Goal: Information Seeking & Learning: Learn about a topic

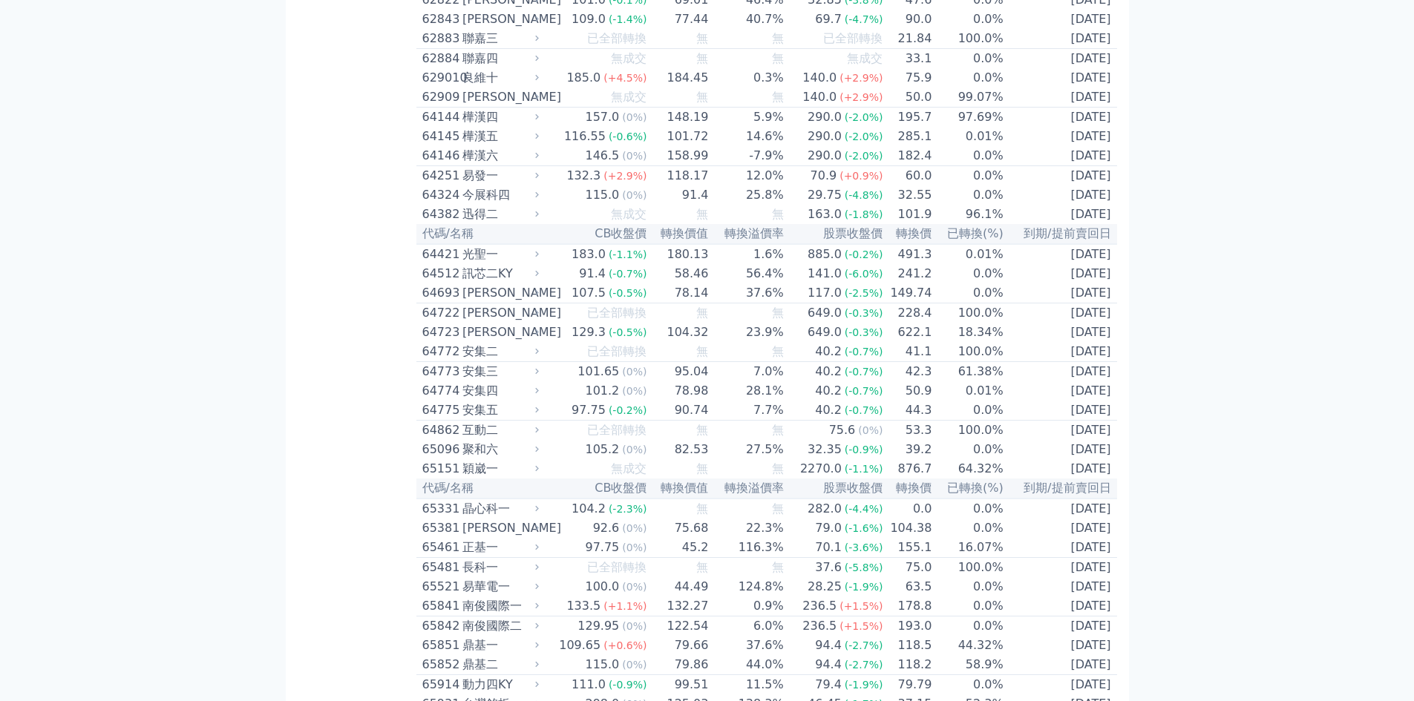
scroll to position [6039, 0]
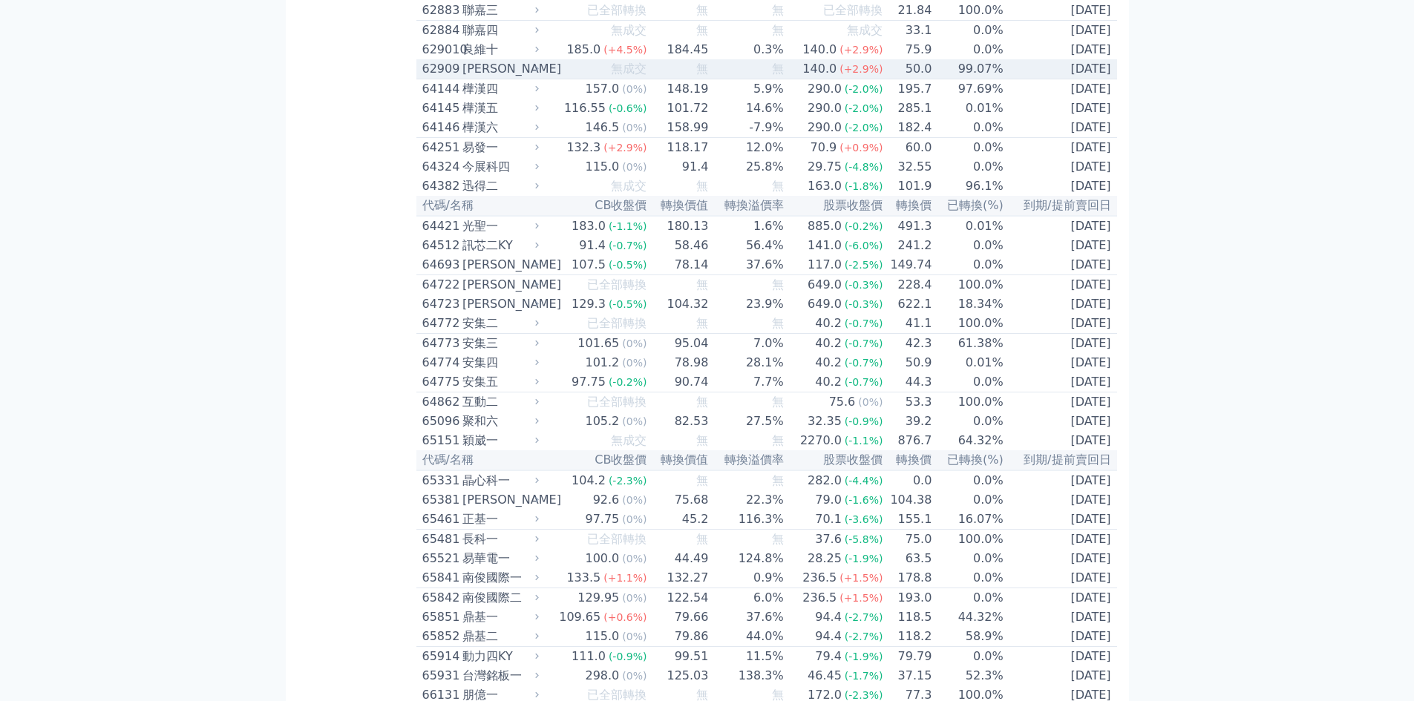
click at [439, 78] on div "62909" at bounding box center [440, 69] width 36 height 18
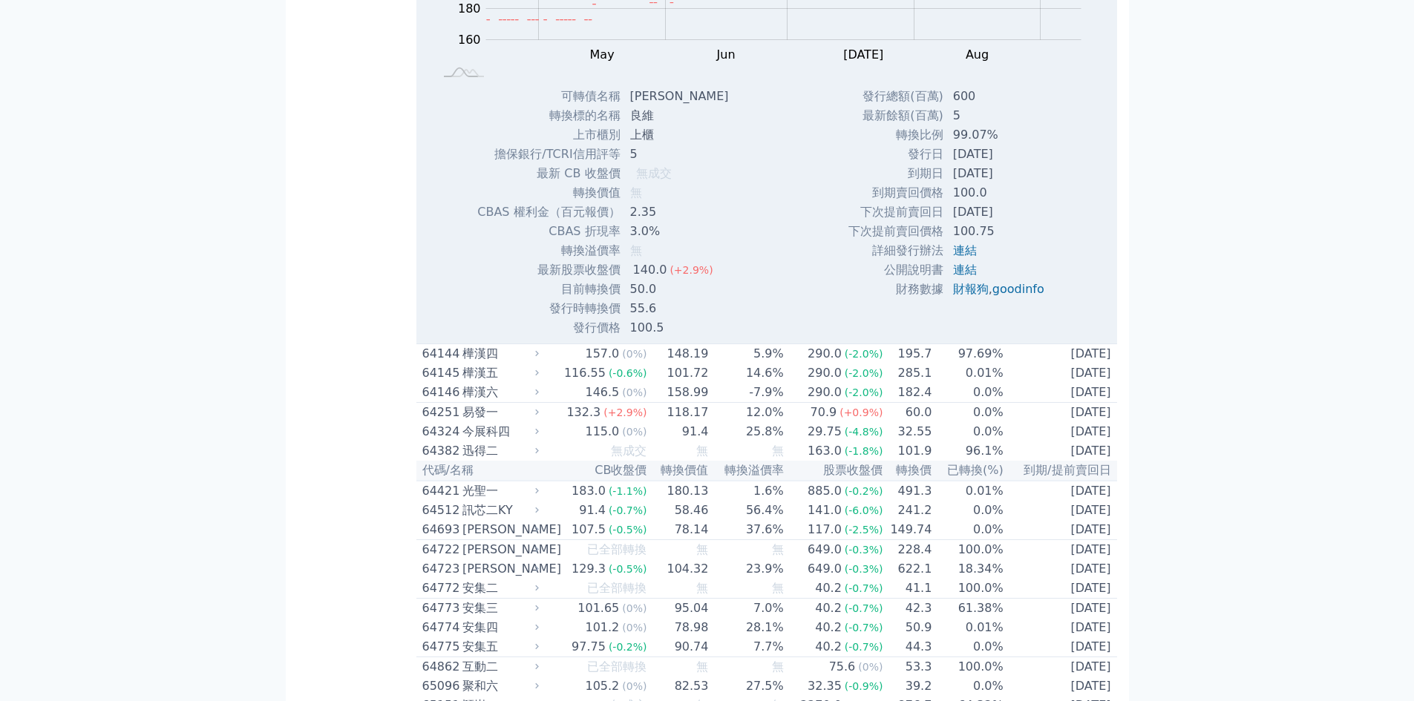
scroll to position [6435, 0]
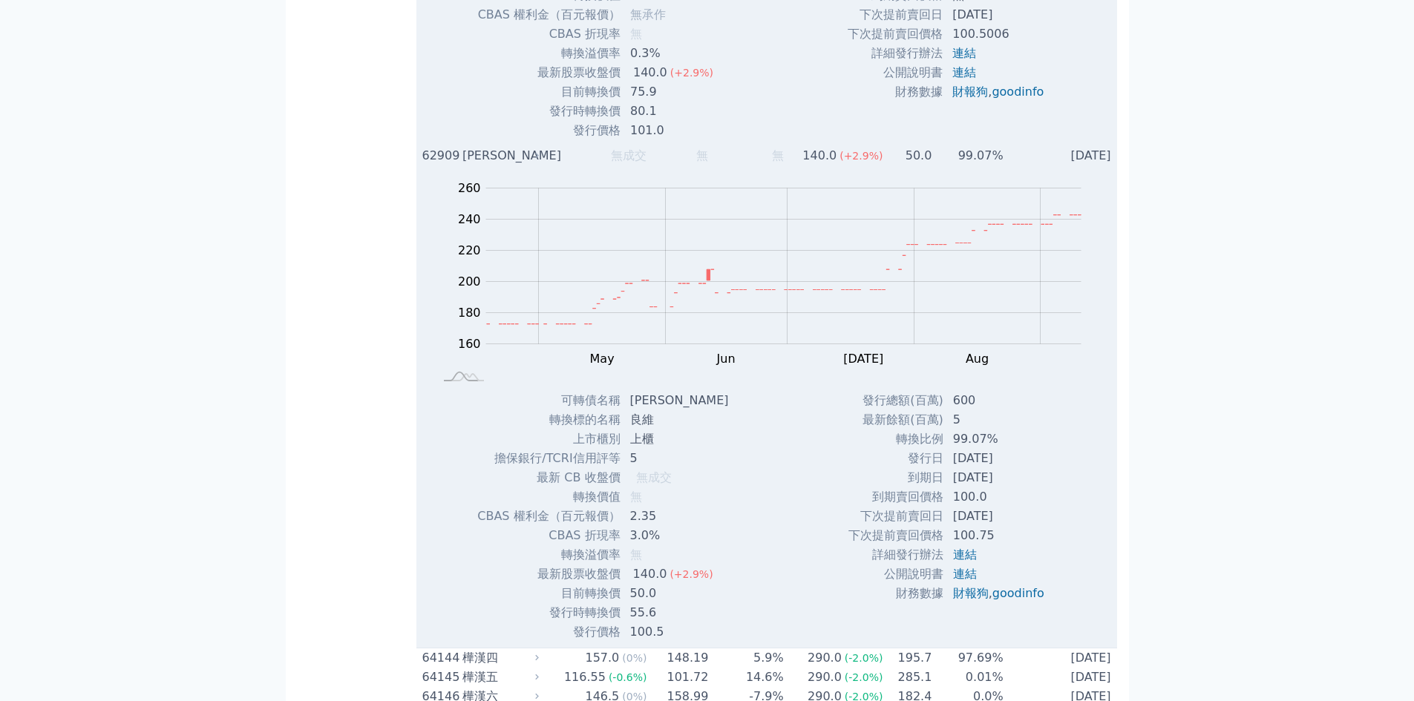
click at [482, 165] on div "[PERSON_NAME]" at bounding box center [498, 156] width 73 height 18
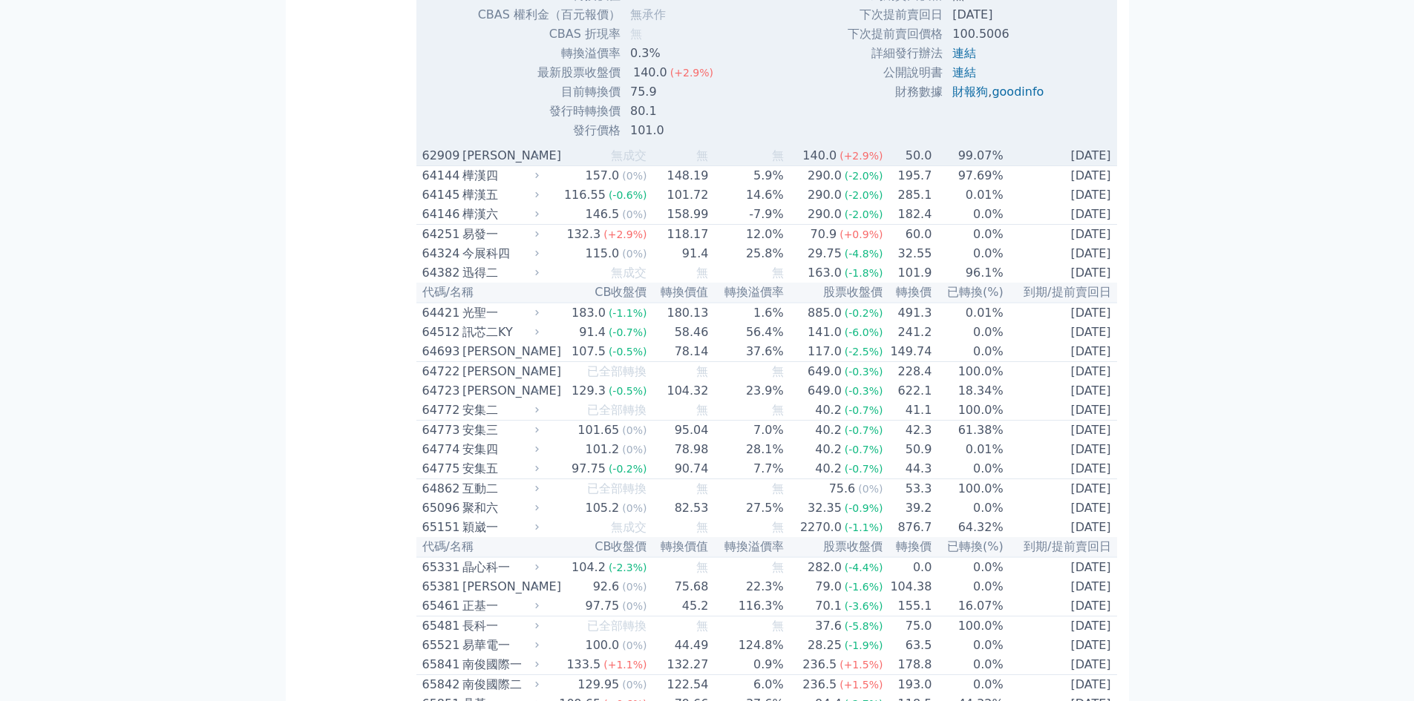
click at [490, 165] on div "[PERSON_NAME]" at bounding box center [498, 156] width 73 height 18
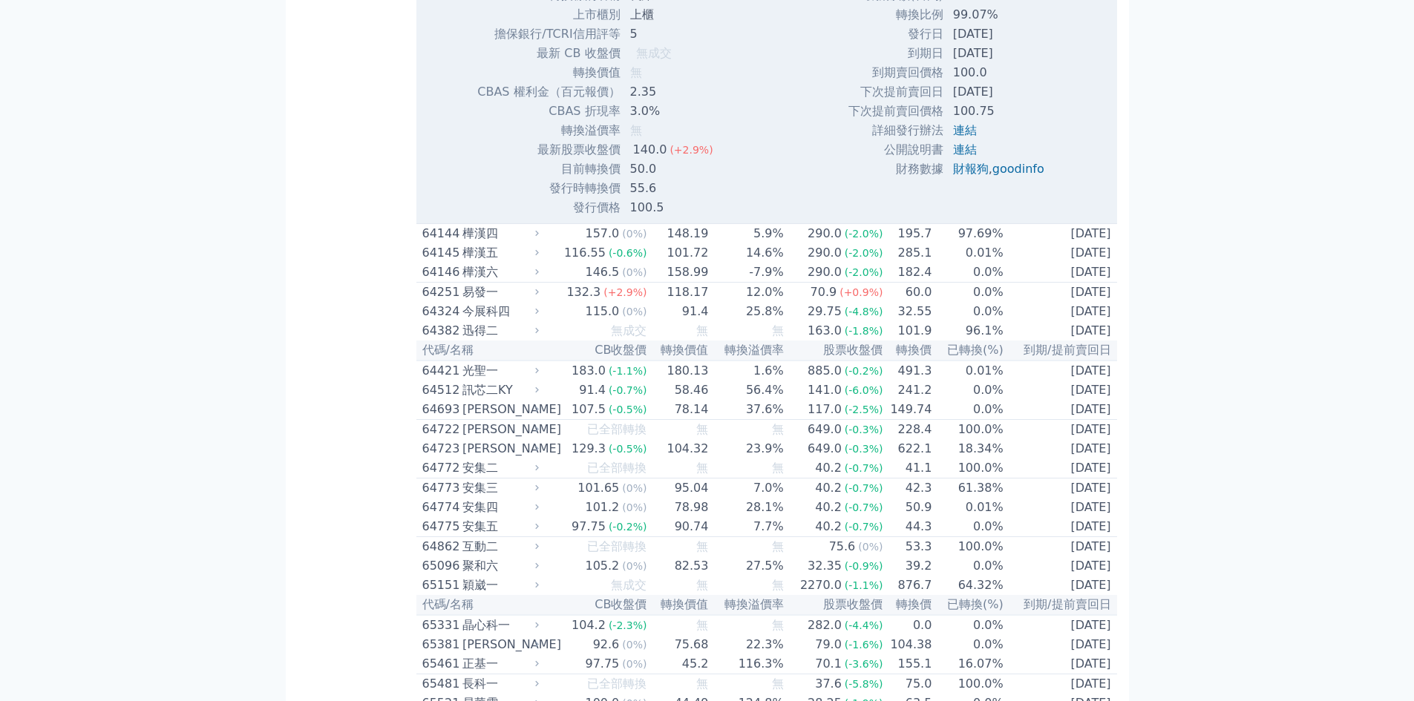
scroll to position [6831, 0]
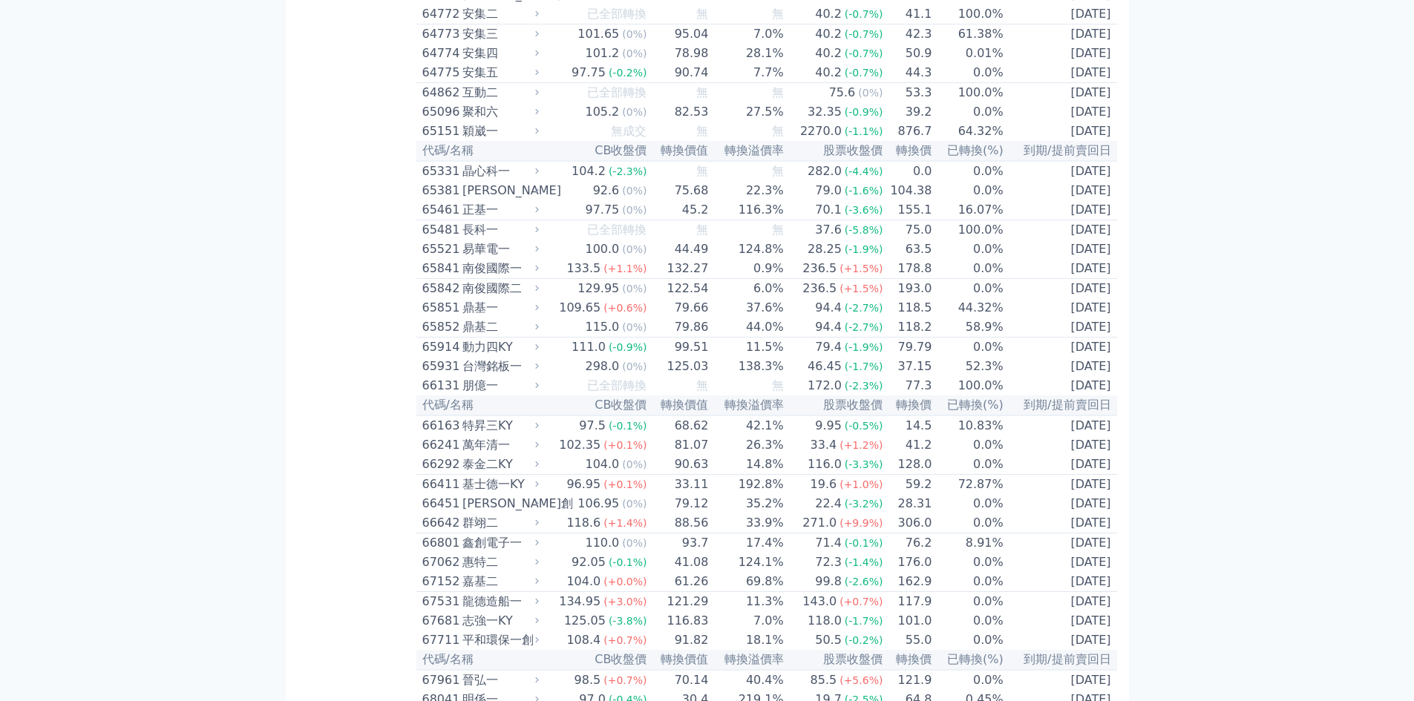
scroll to position [6633, 0]
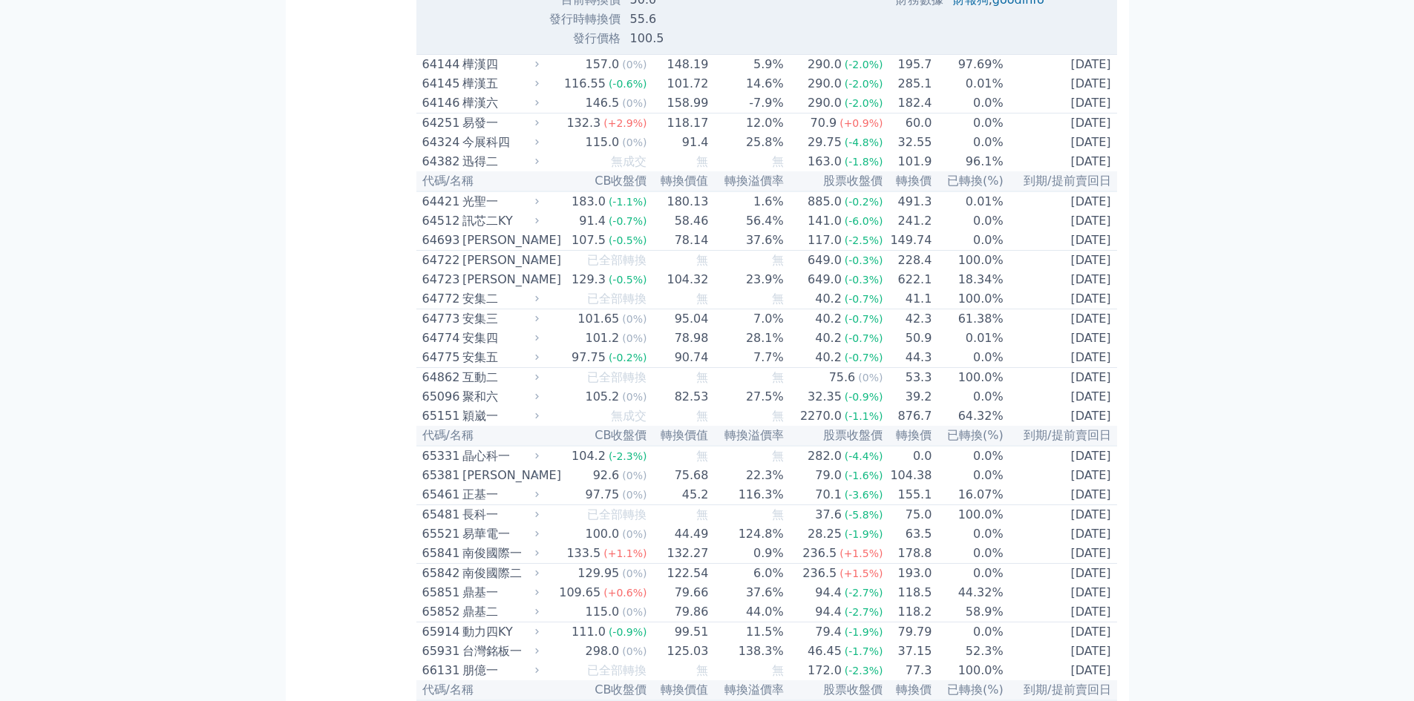
scroll to position [6831, 0]
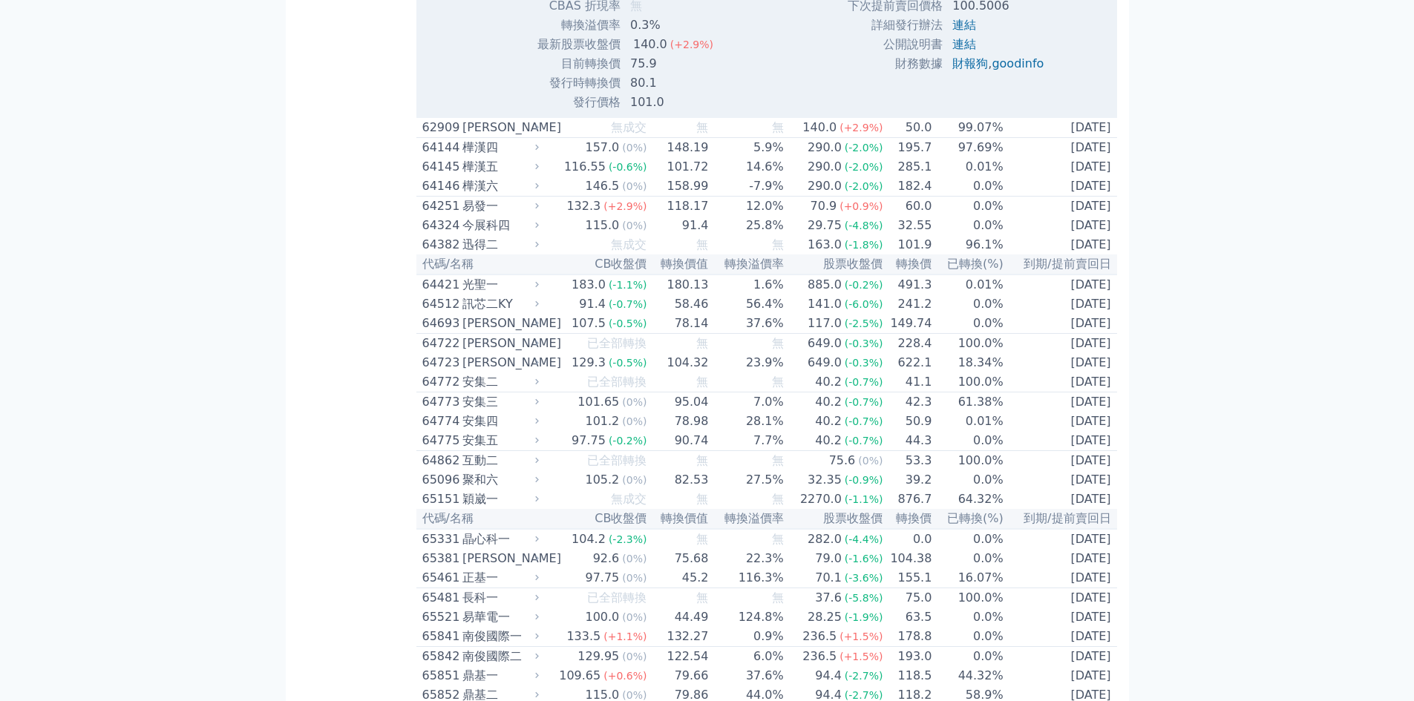
scroll to position [6435, 0]
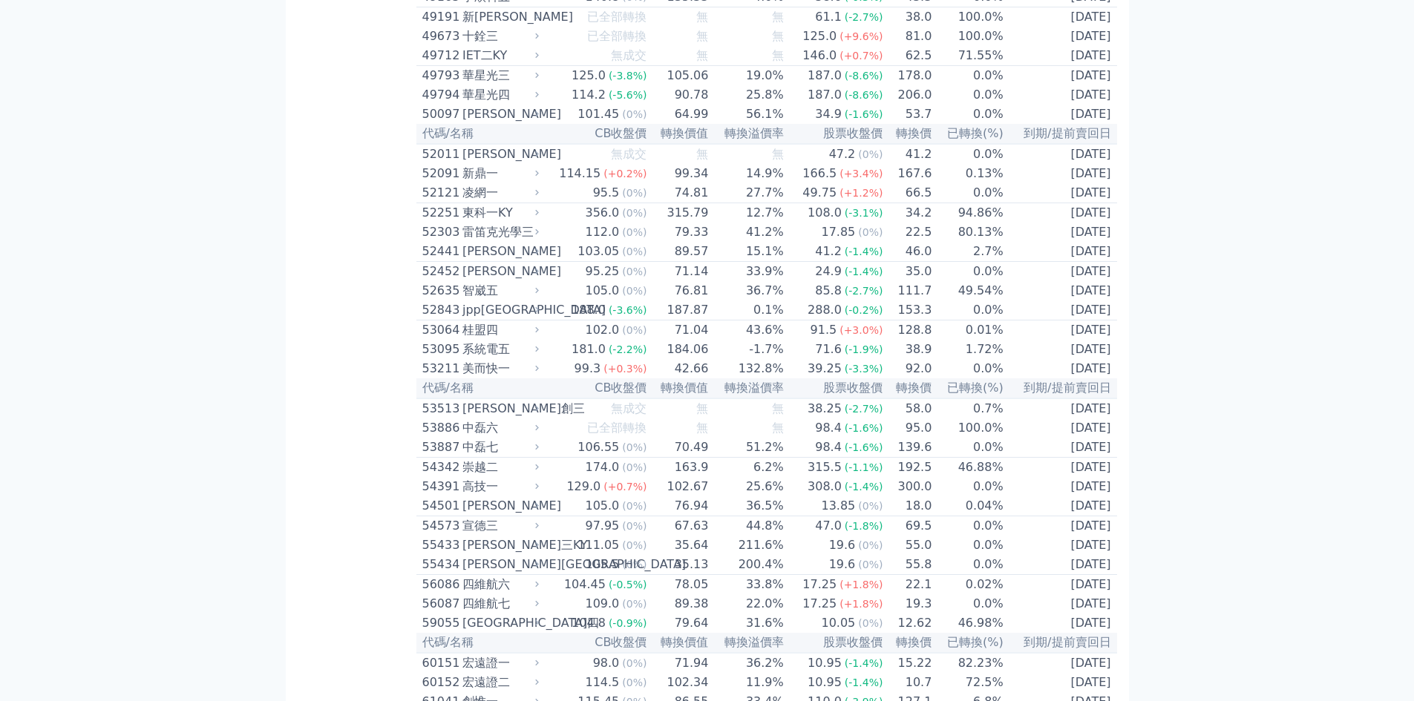
scroll to position [4456, 0]
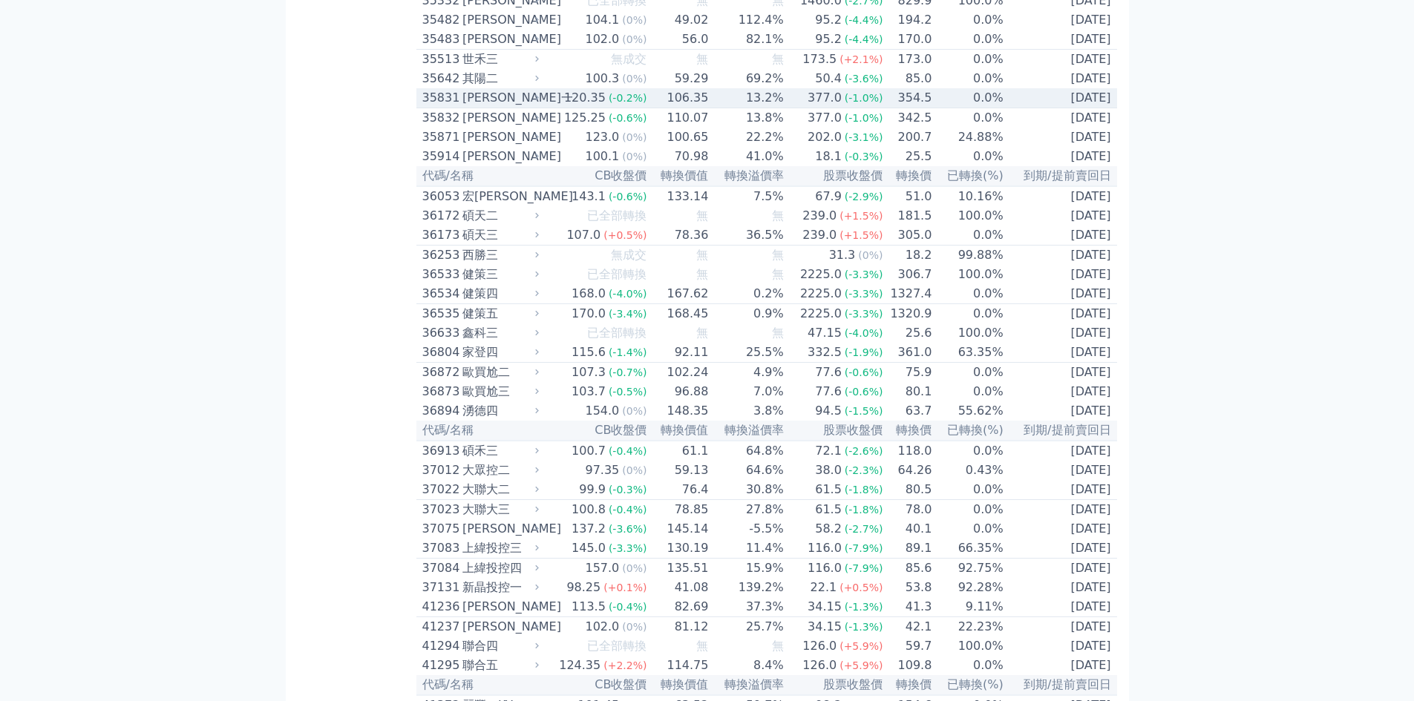
scroll to position [2872, 0]
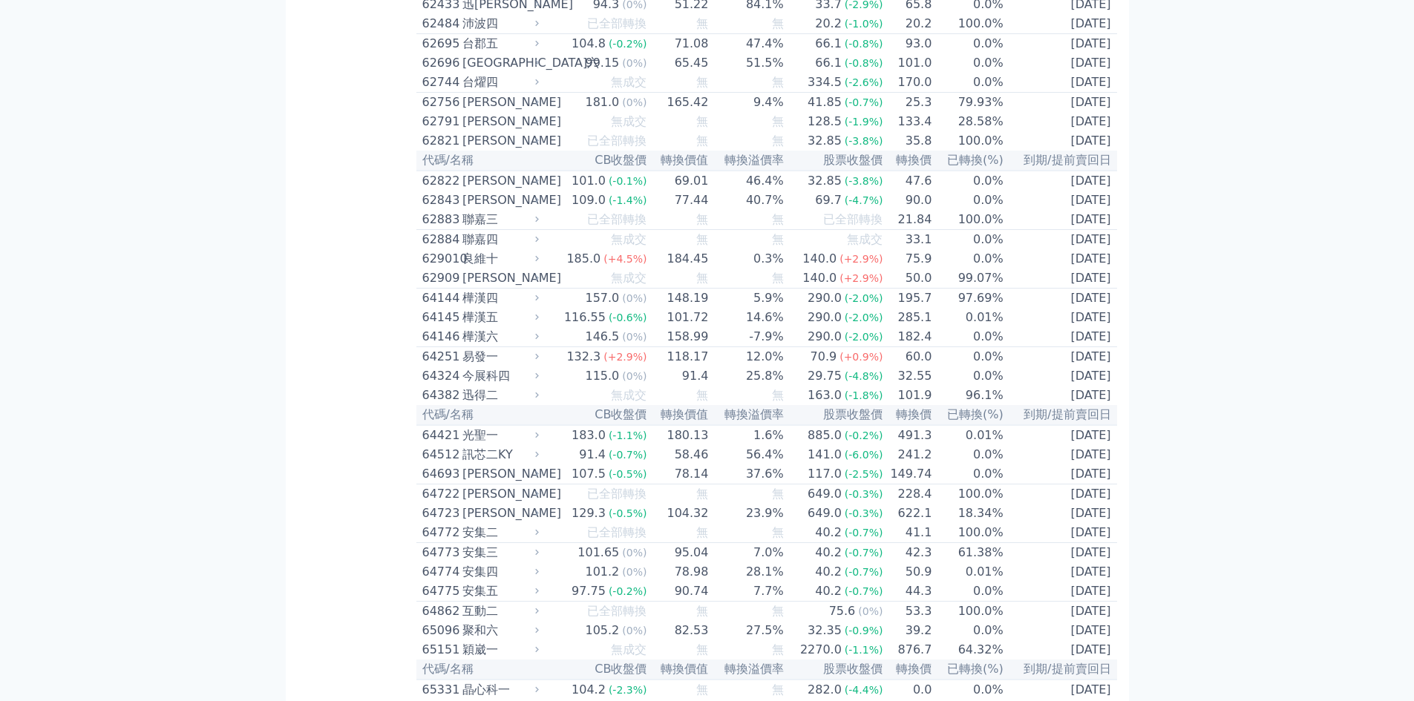
scroll to position [6039, 0]
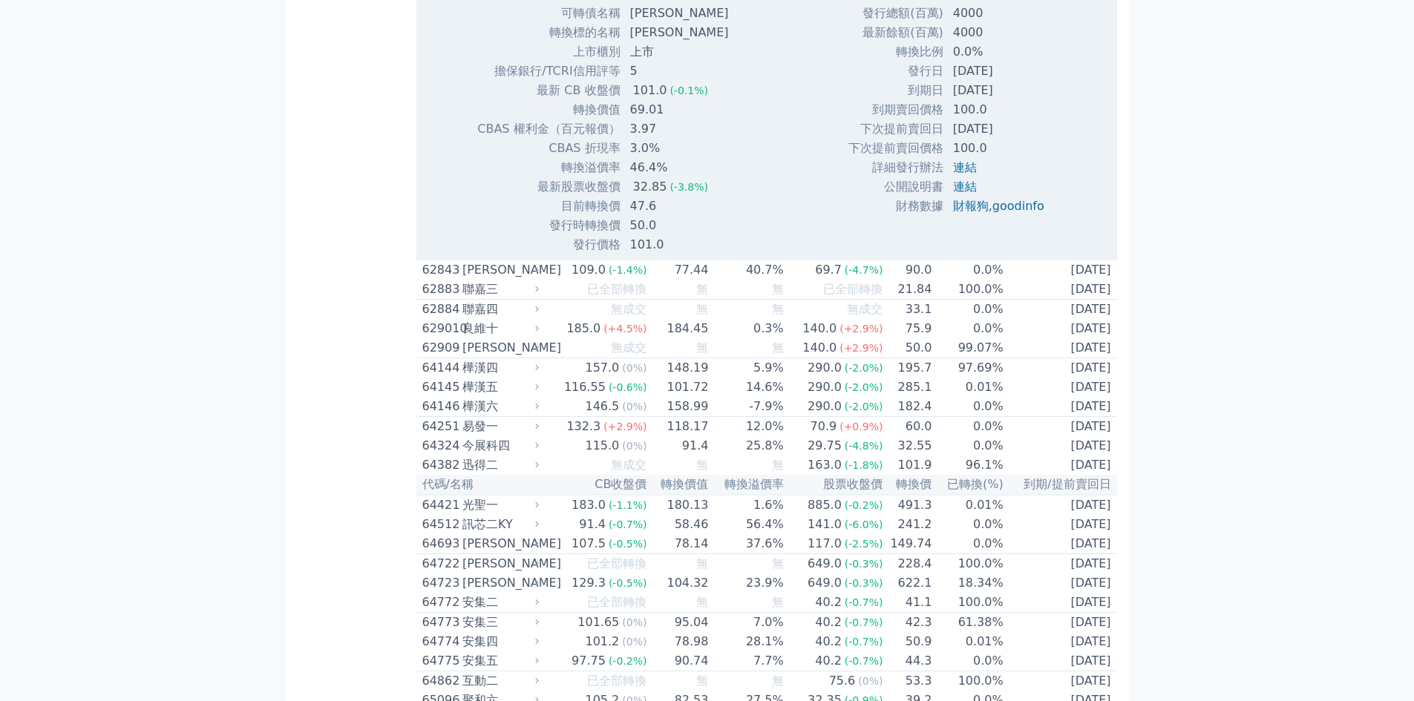
scroll to position [6435, 0]
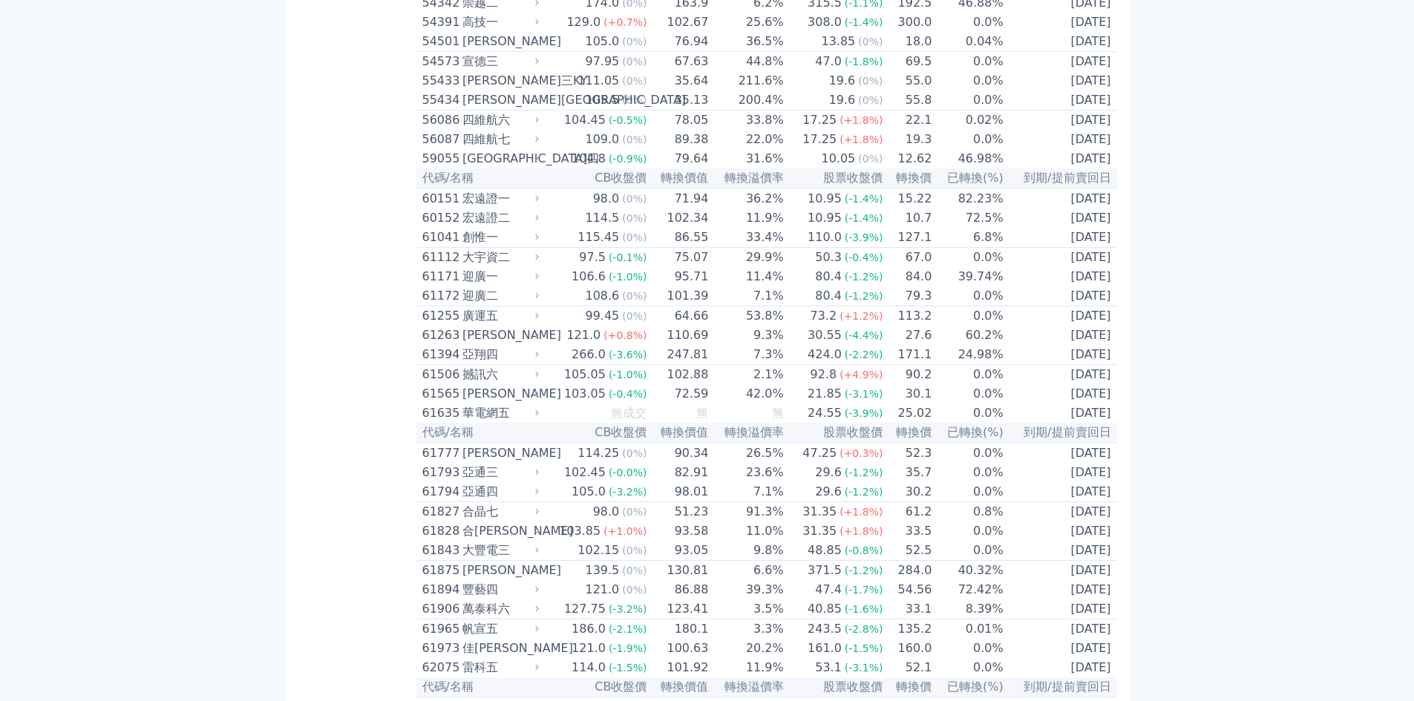
scroll to position [4653, 0]
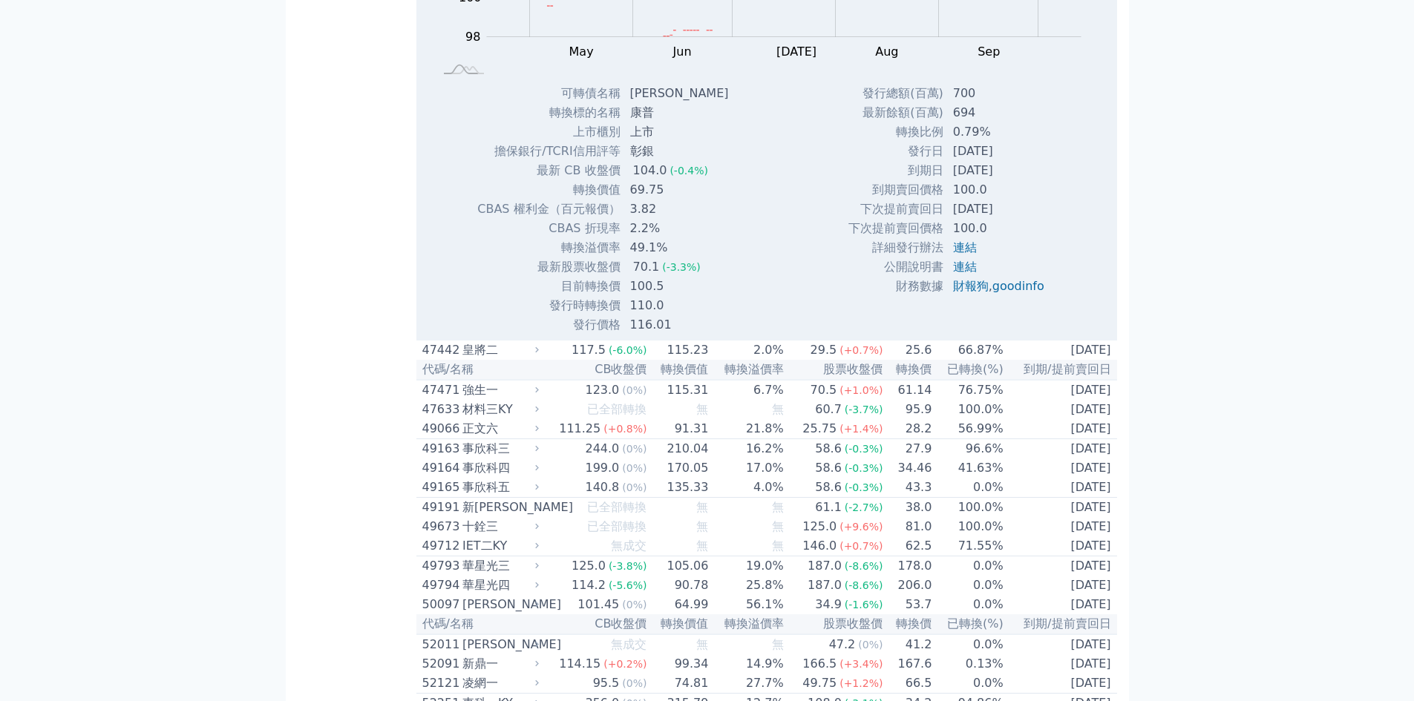
scroll to position [4456, 0]
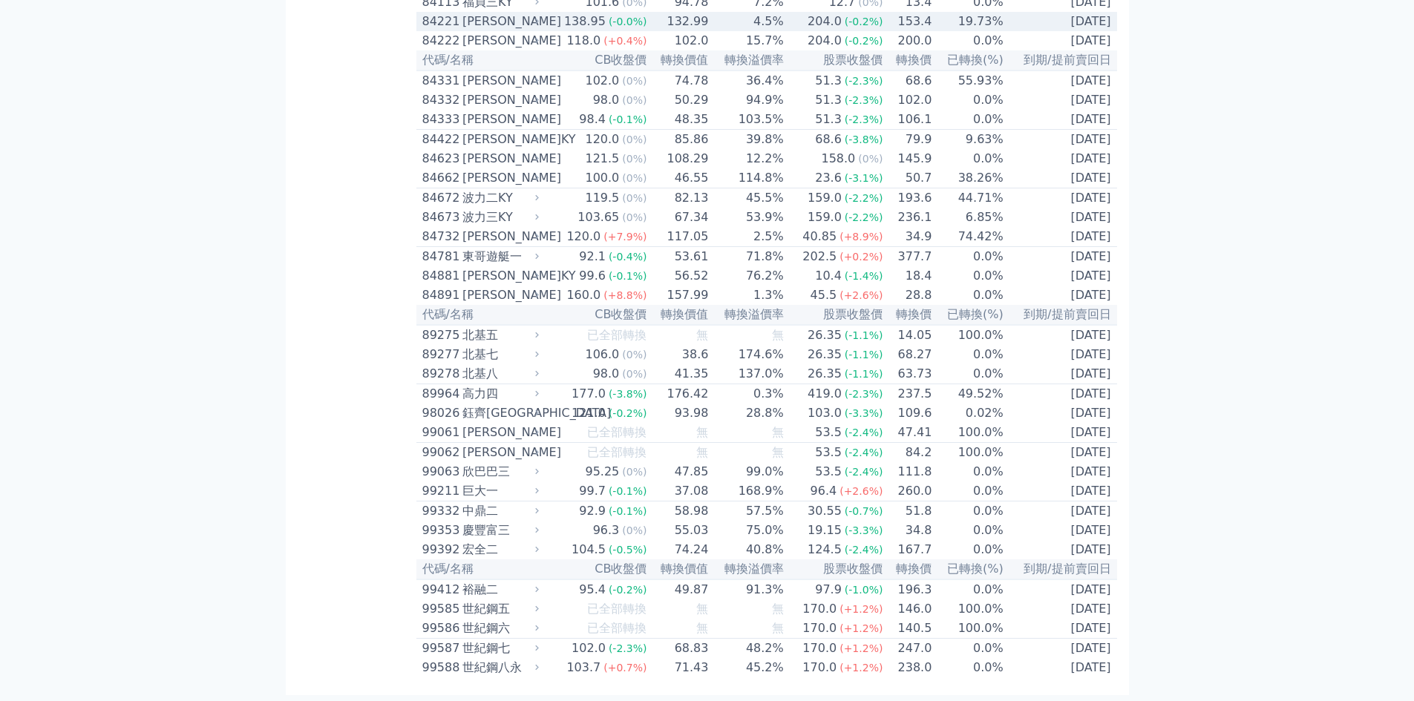
scroll to position [8216, 0]
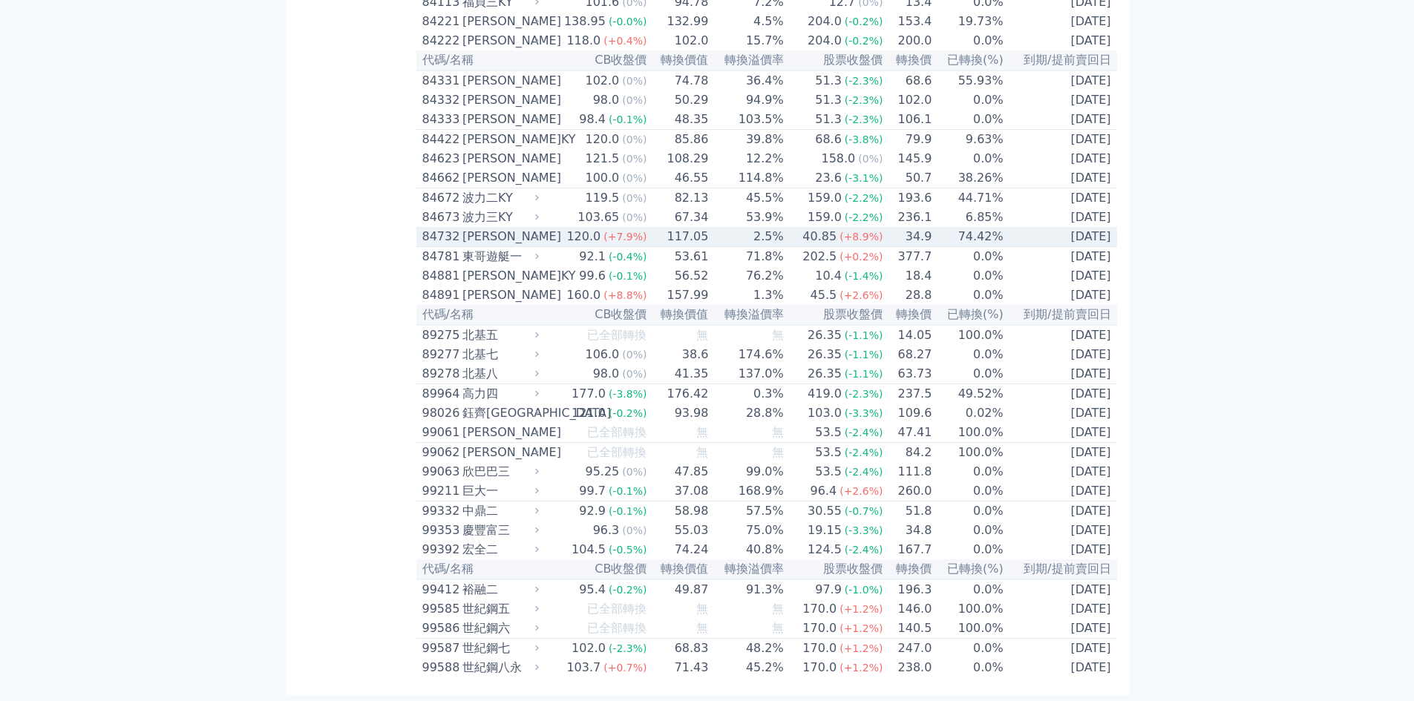
click at [442, 246] on div "84732" at bounding box center [440, 237] width 36 height 18
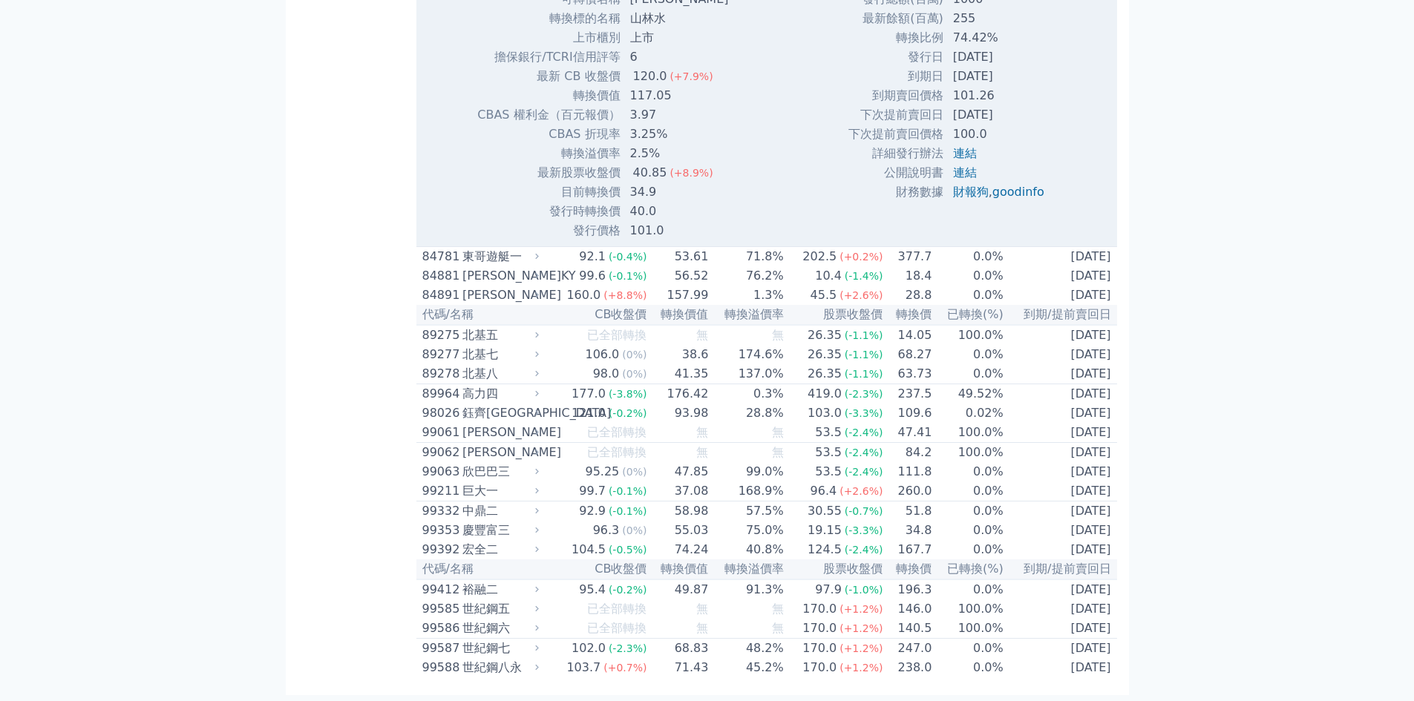
scroll to position [8810, 0]
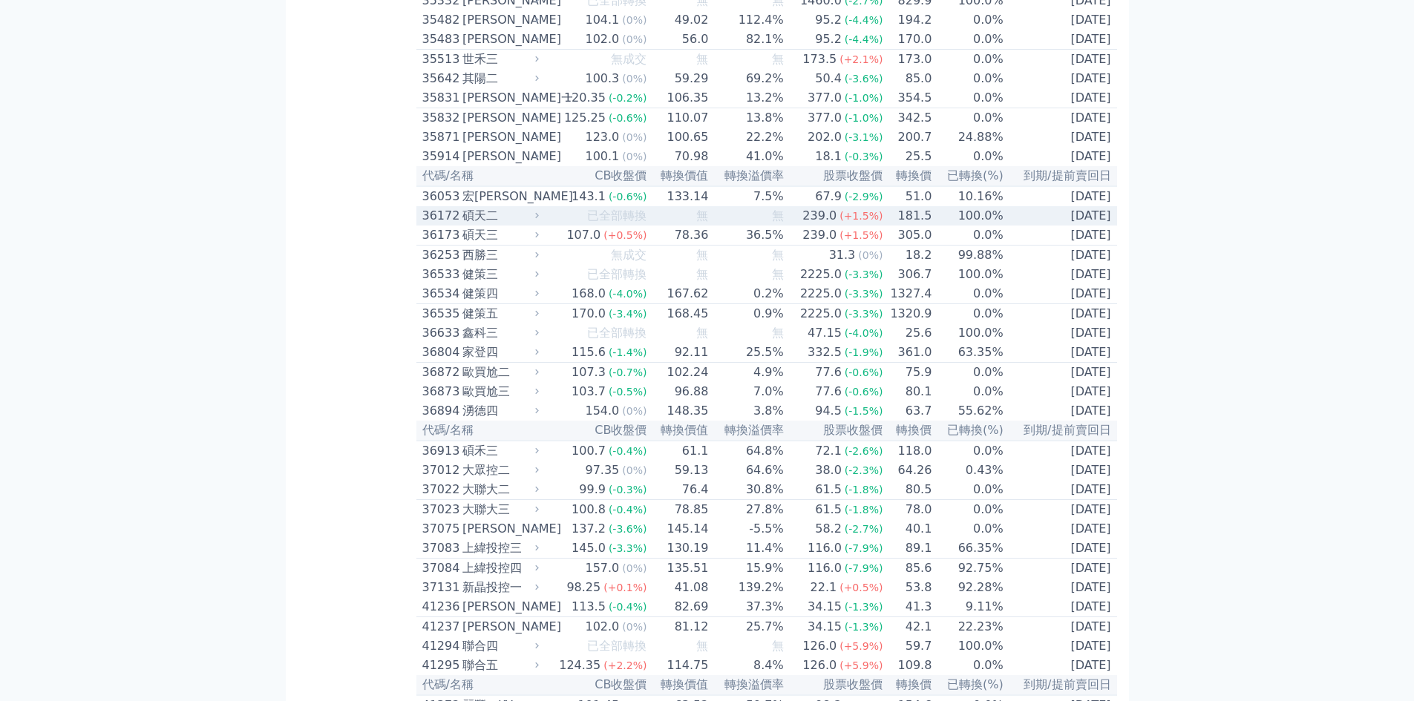
scroll to position [3664, 0]
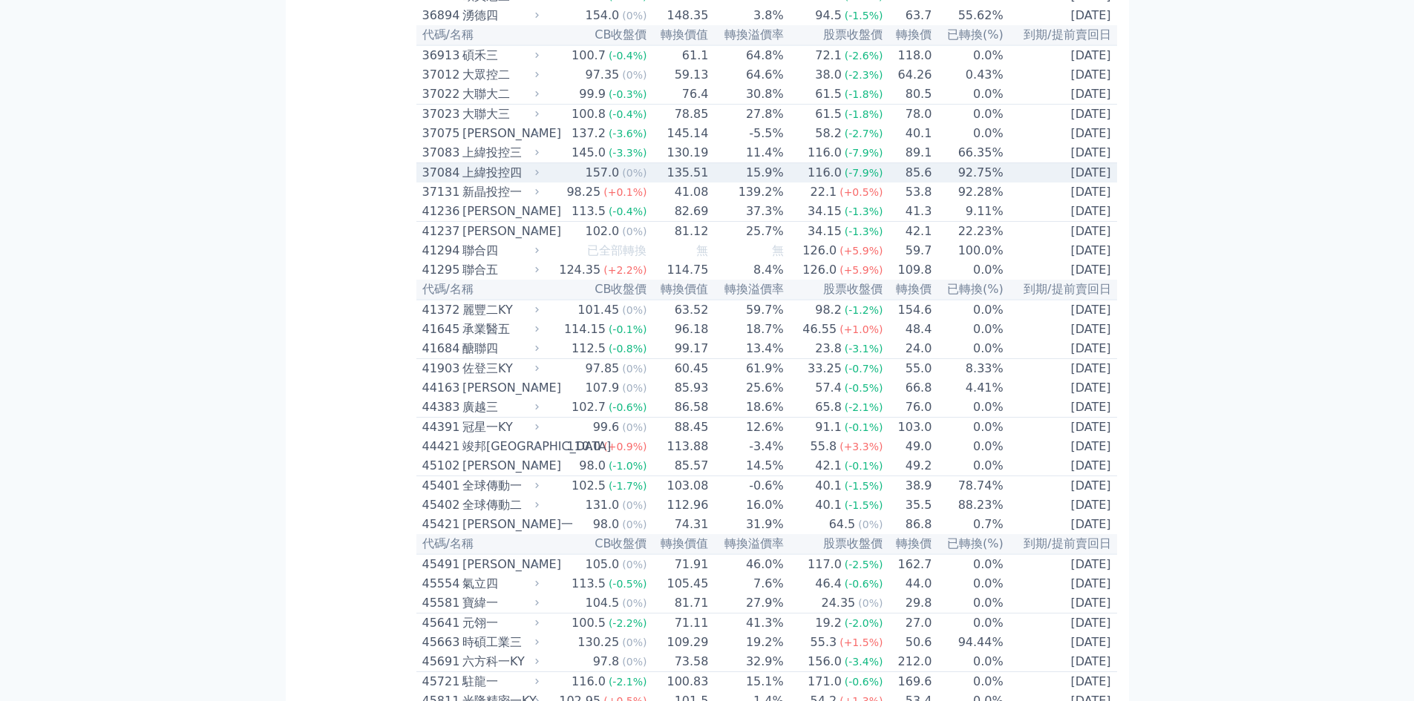
click at [442, 182] on div "37084" at bounding box center [440, 173] width 36 height 18
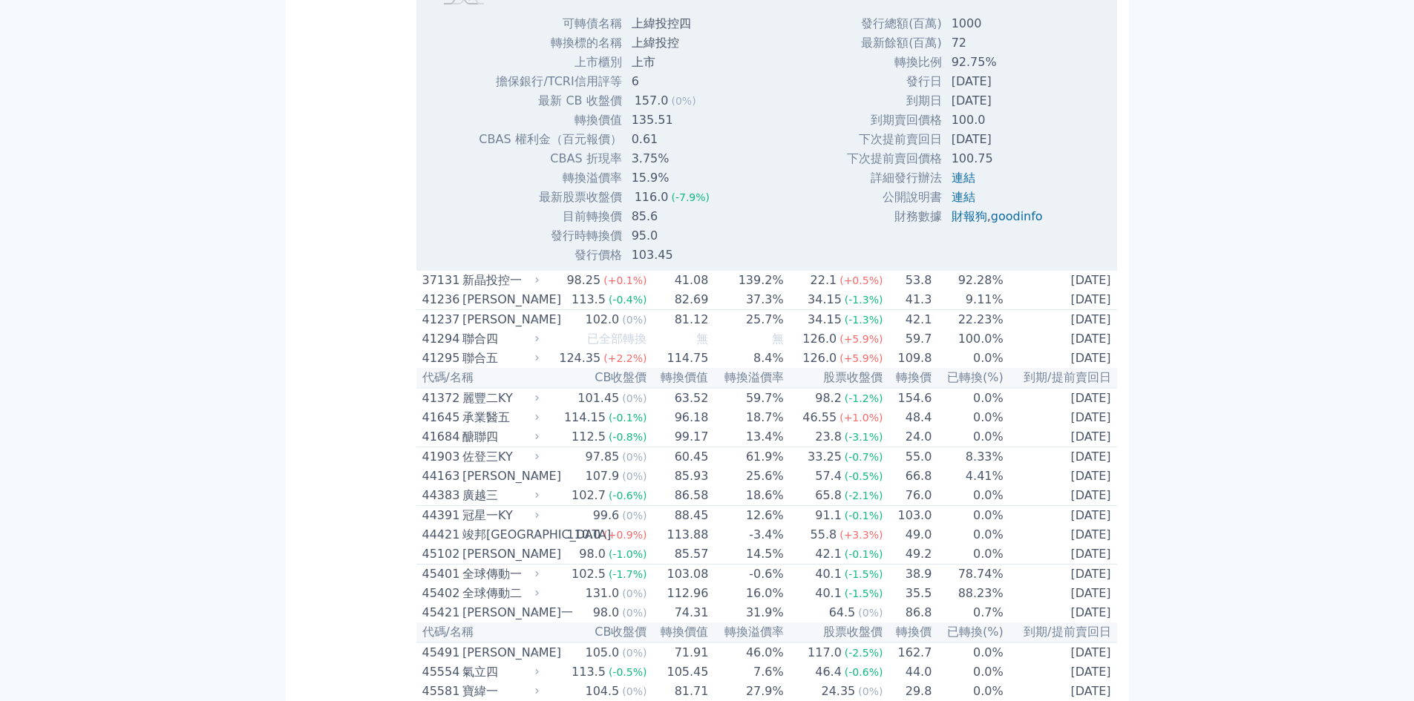
scroll to position [4060, 0]
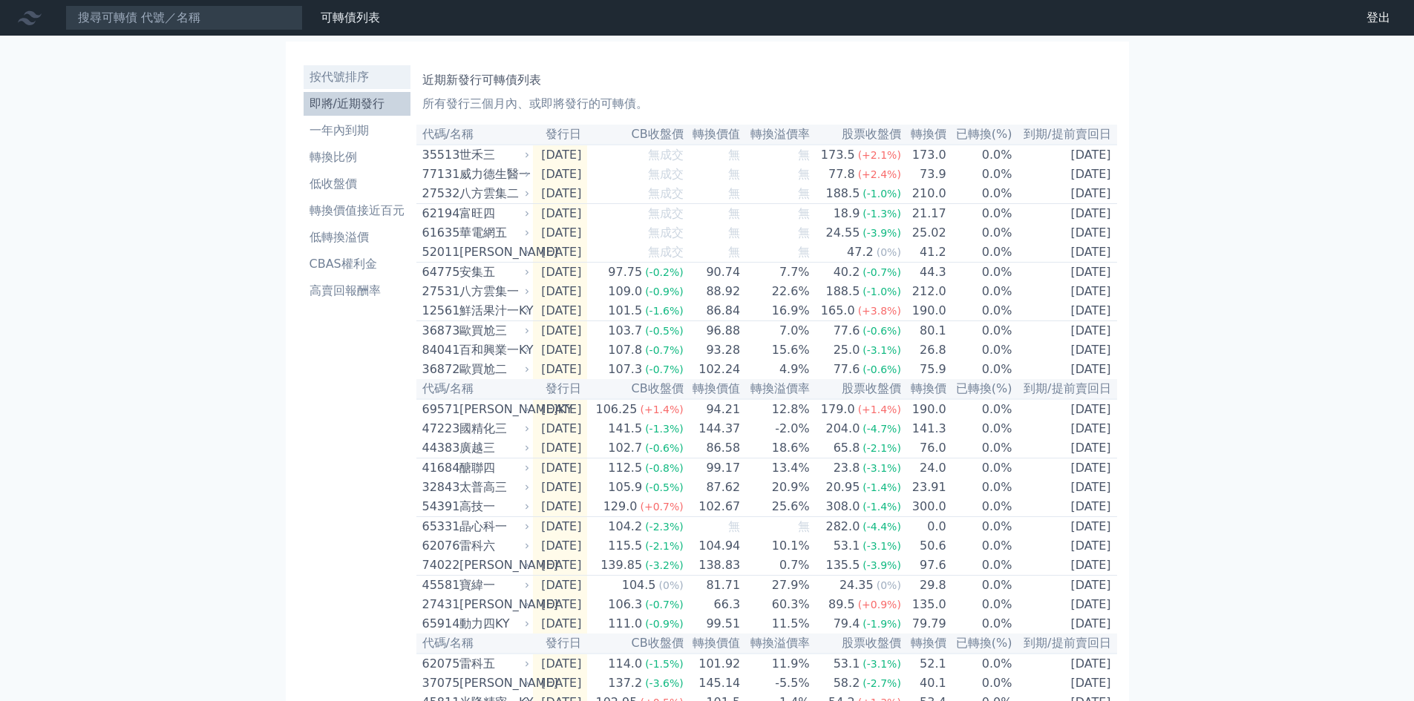
click at [342, 75] on li "按代號排序" at bounding box center [357, 77] width 107 height 18
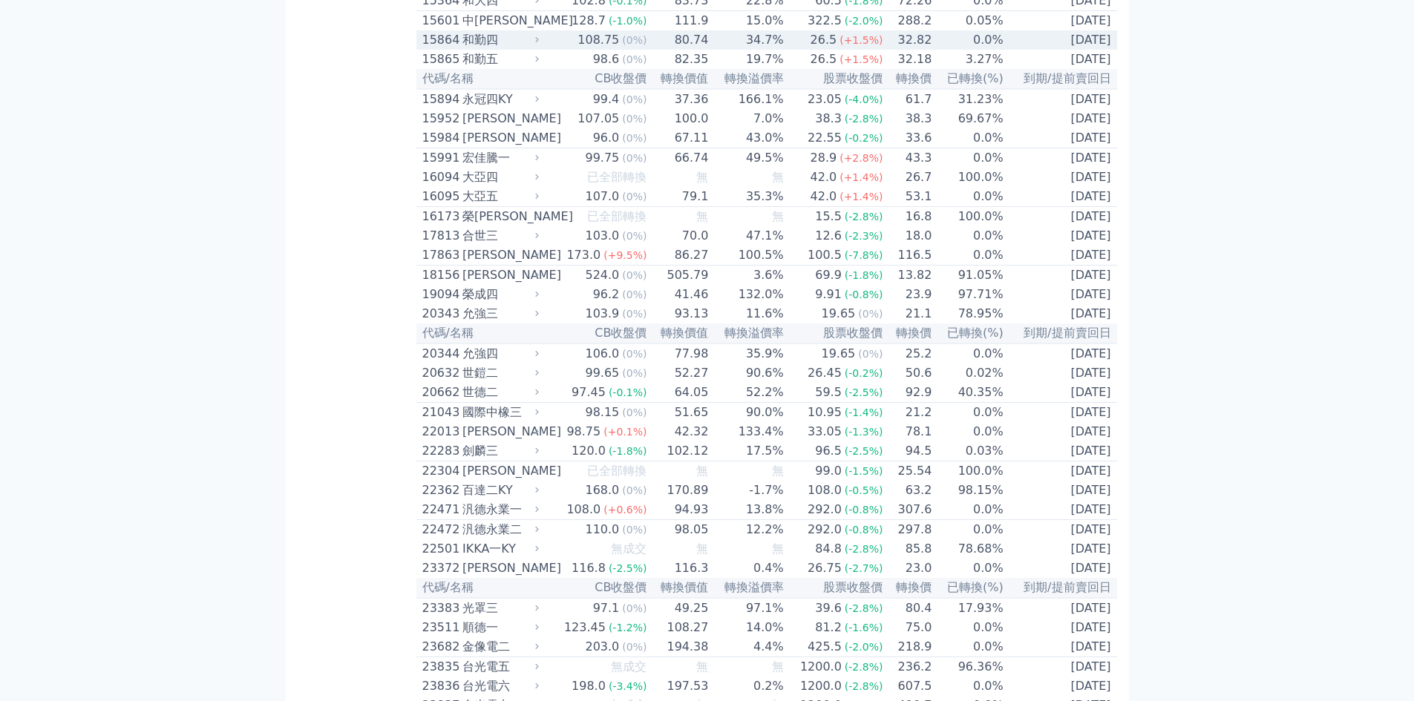
scroll to position [594, 0]
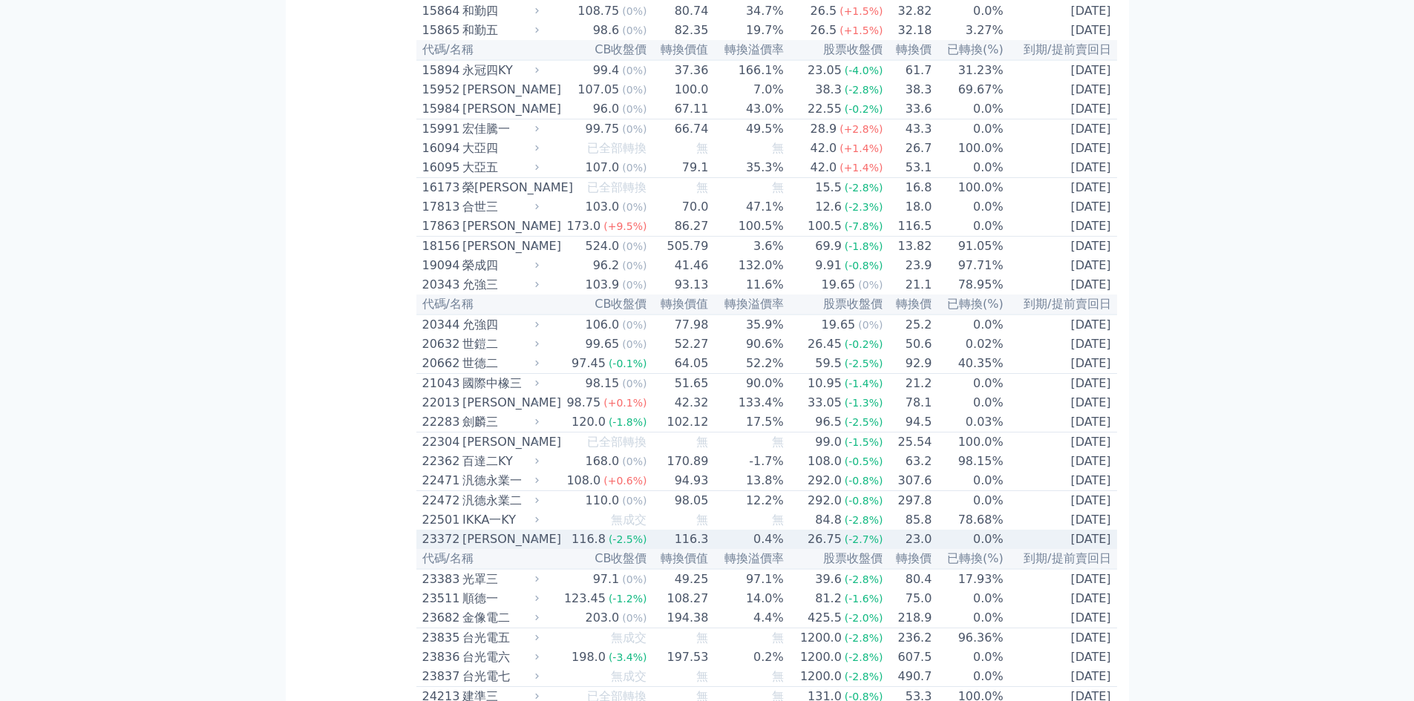
click at [436, 549] on div "23372" at bounding box center [440, 540] width 36 height 18
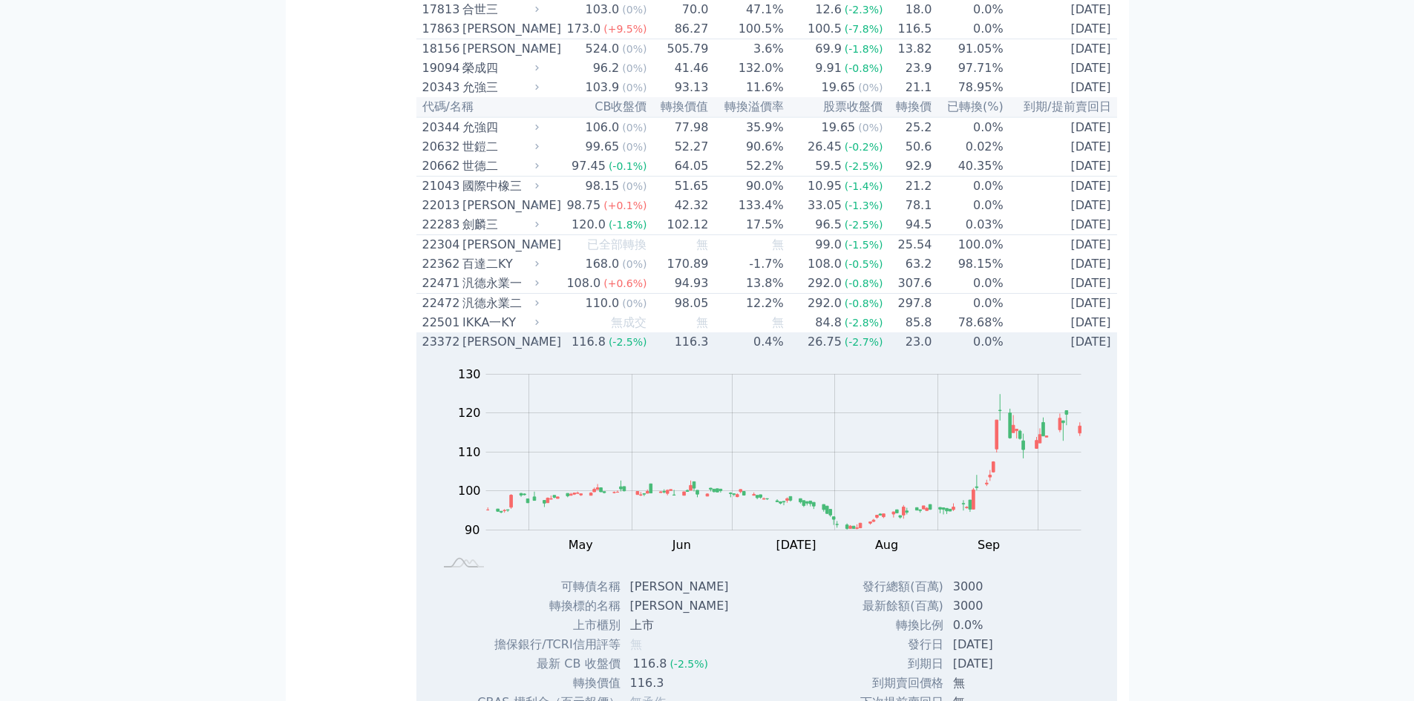
scroll to position [989, 0]
